Goal: Task Accomplishment & Management: Use online tool/utility

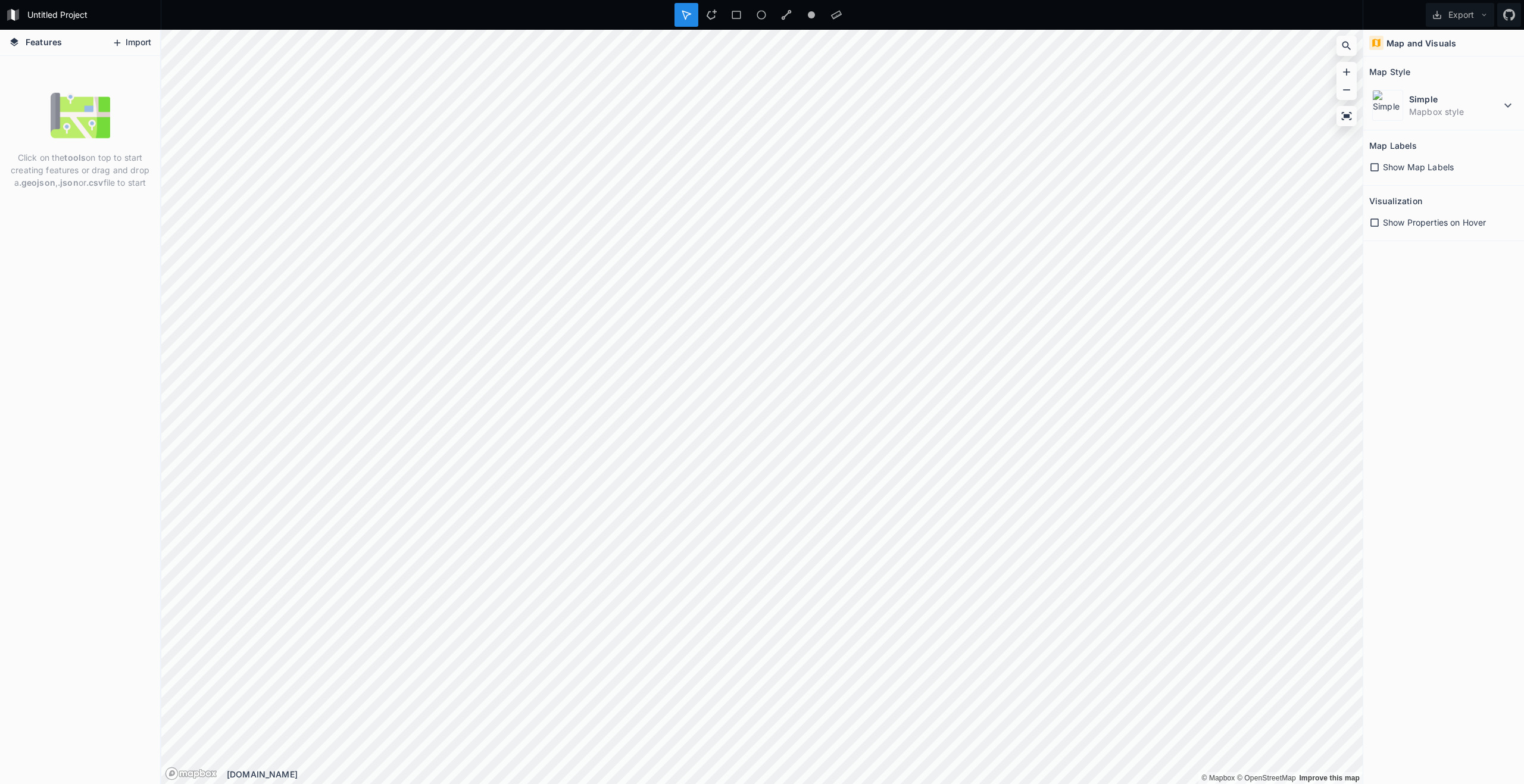
click at [130, 40] on button "Import" at bounding box center [131, 42] width 51 height 19
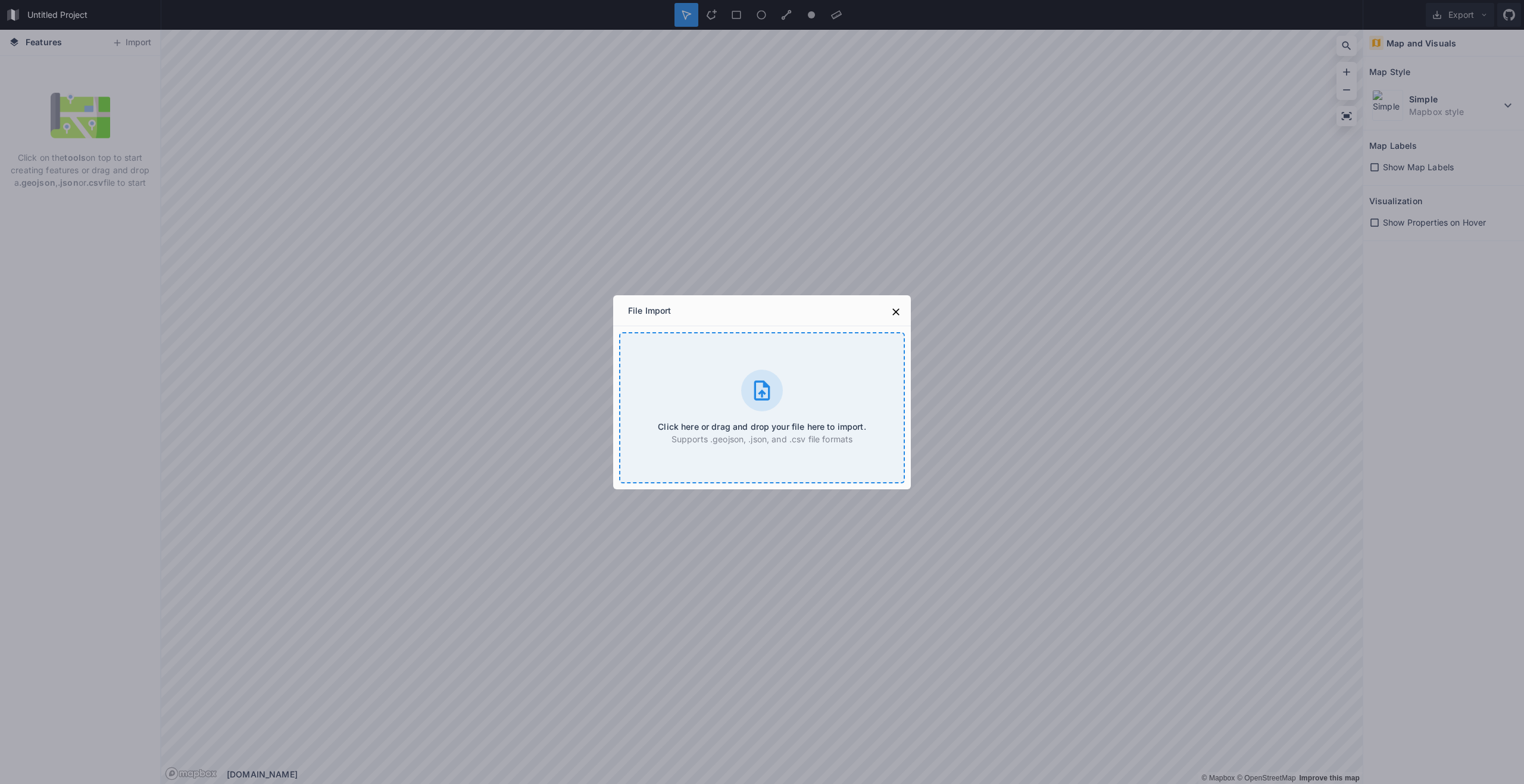
click at [727, 409] on div "Click here or drag and drop your file here to import. Supports .geojson, .json,…" at bounding box center [762, 407] width 285 height 151
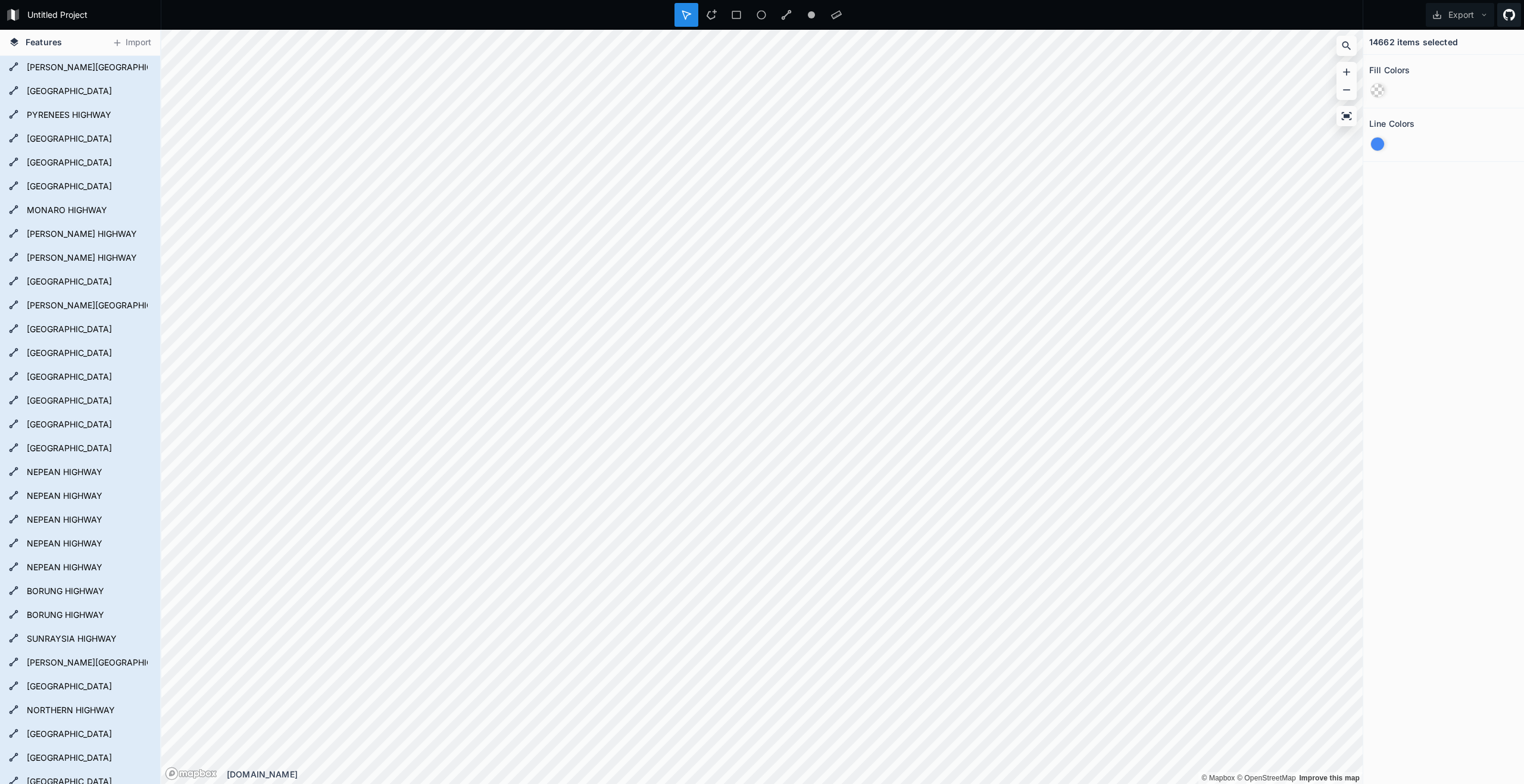
click at [1513, 19] on icon at bounding box center [1509, 15] width 12 height 12
click at [1479, 9] on button "Export" at bounding box center [1459, 15] width 68 height 24
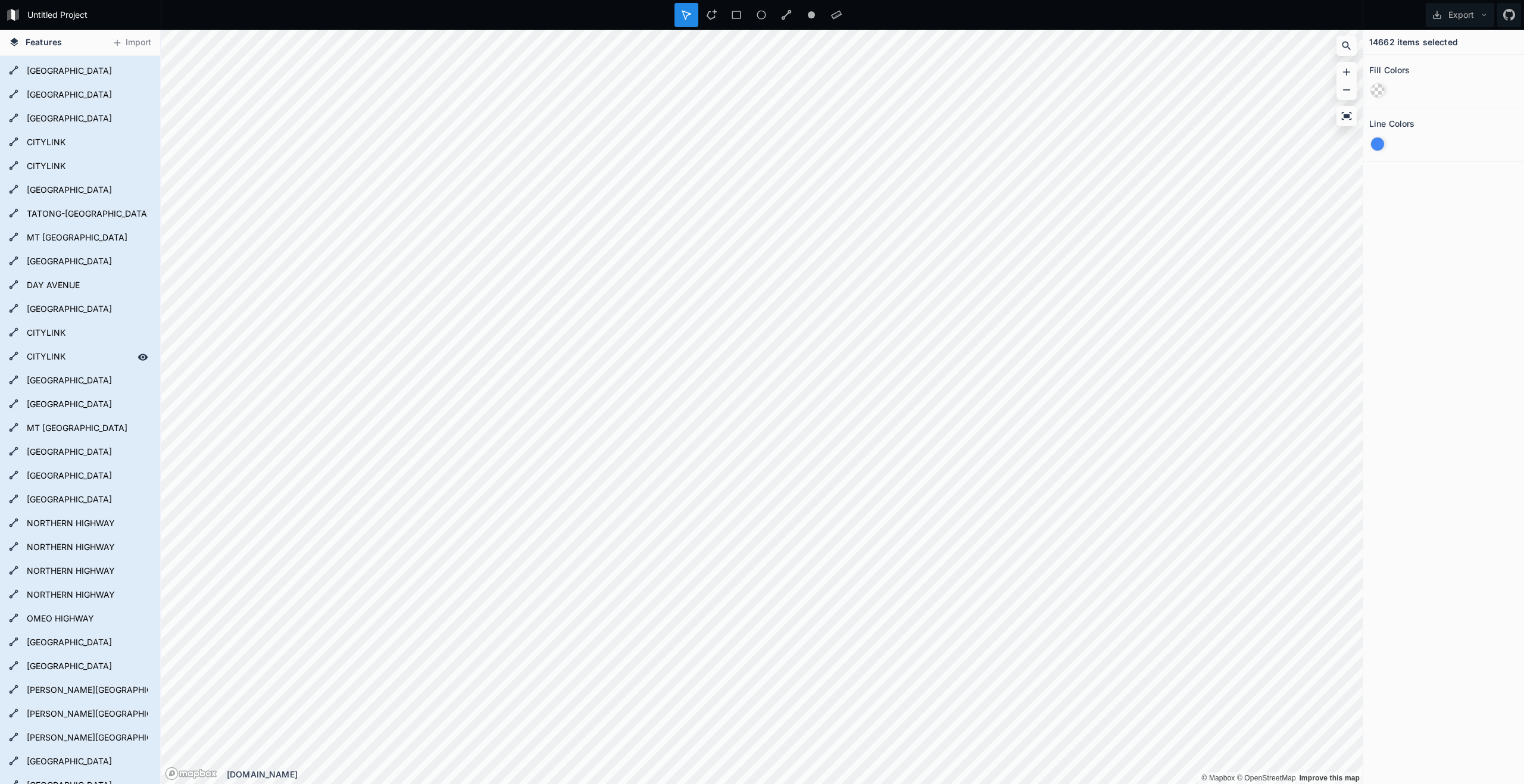
click at [138, 355] on icon at bounding box center [143, 357] width 11 height 11
click at [138, 333] on icon at bounding box center [143, 333] width 10 height 7
type textarea "s"
click at [63, 49] on h4 "Features" at bounding box center [35, 42] width 65 height 26
click at [59, 45] on span "Features" at bounding box center [44, 42] width 36 height 13
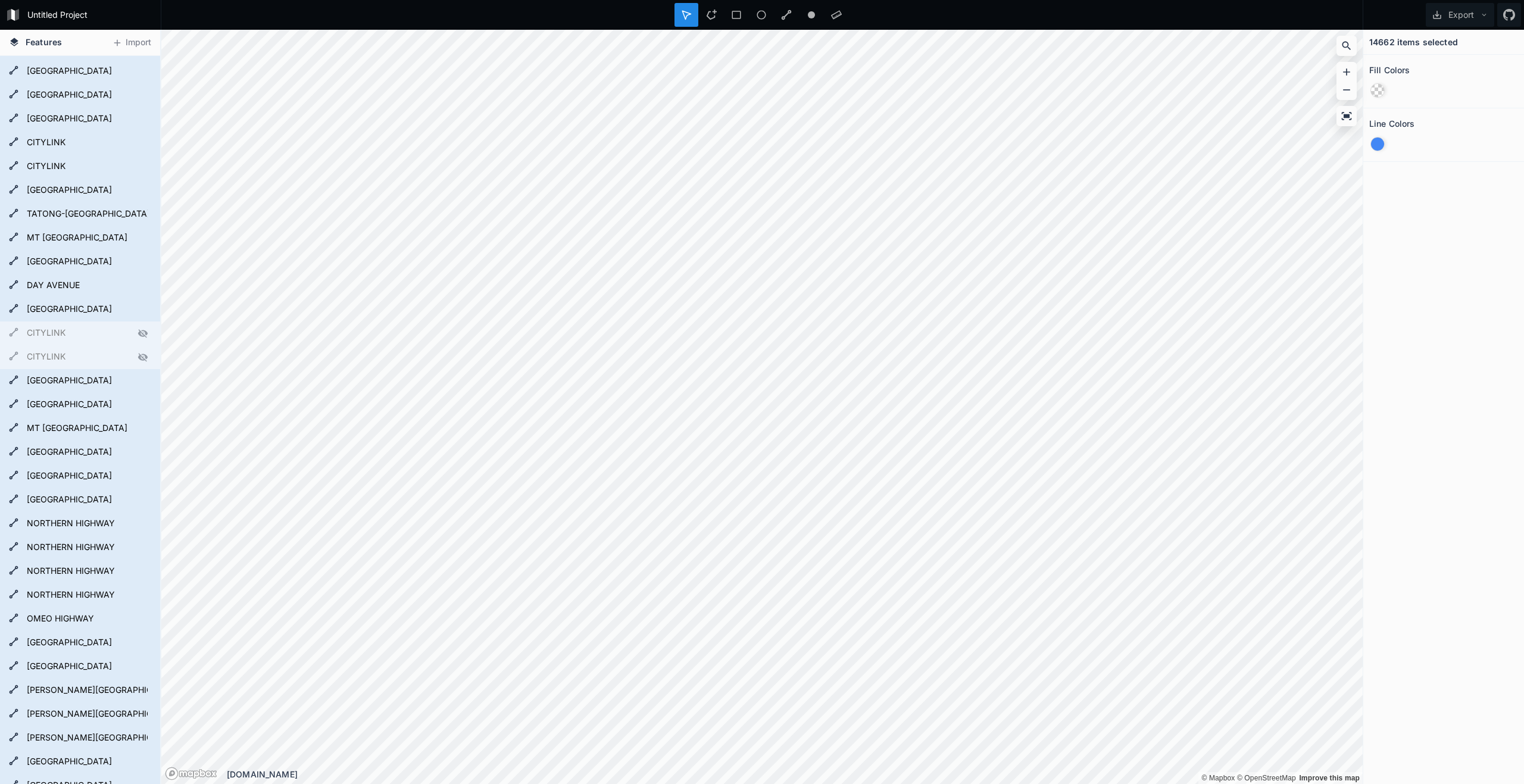
click at [28, 48] on span "Features" at bounding box center [44, 42] width 36 height 13
